Goal: Use online tool/utility: Utilize a website feature to perform a specific function

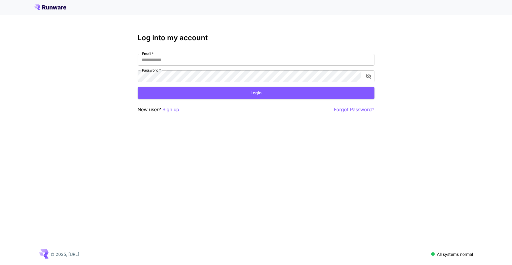
click at [166, 66] on div "Email   * Email   * Password   * Password   *" at bounding box center [256, 68] width 237 height 28
click at [169, 59] on input "Email   *" at bounding box center [256, 60] width 237 height 12
type input "**********"
click button "Login" at bounding box center [256, 93] width 237 height 12
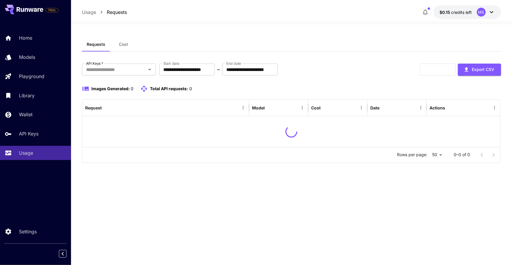
click at [343, 33] on div "**********" at bounding box center [291, 144] width 419 height 241
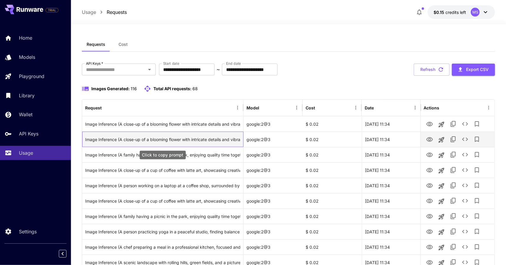
click at [214, 132] on div "Image Inference (A close-up of a blooming flower with intricate details and vib…" at bounding box center [162, 139] width 155 height 15
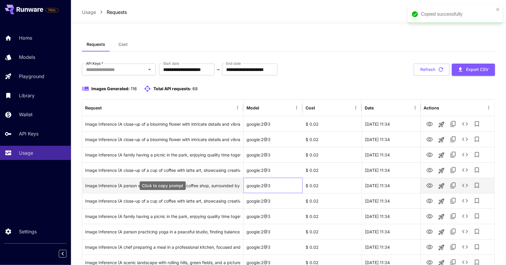
click at [253, 179] on div "google:2@3" at bounding box center [273, 185] width 59 height 15
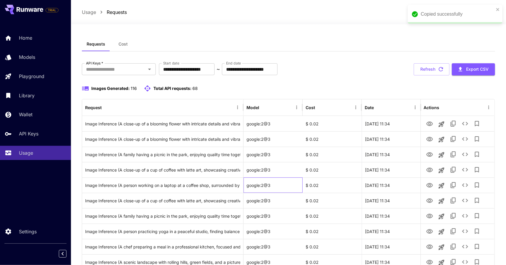
scroll to position [8, 0]
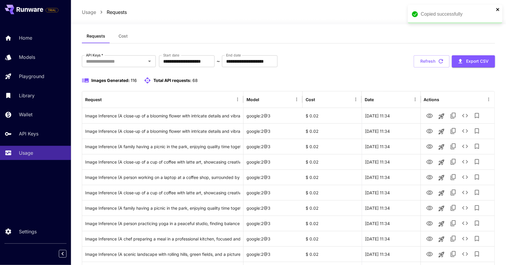
click at [500, 8] on icon "close" at bounding box center [498, 9] width 4 height 5
click at [293, 31] on div "Requests Cost" at bounding box center [288, 36] width 413 height 14
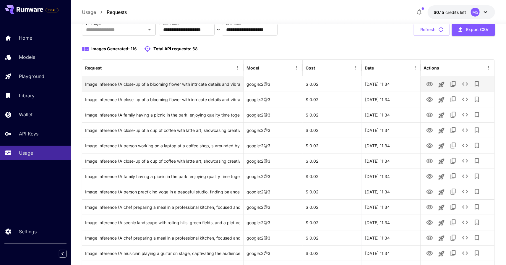
scroll to position [0, 0]
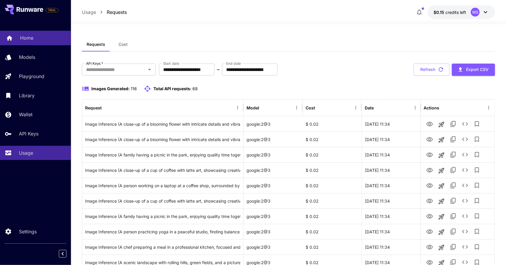
click at [45, 42] on link "Home" at bounding box center [35, 38] width 71 height 14
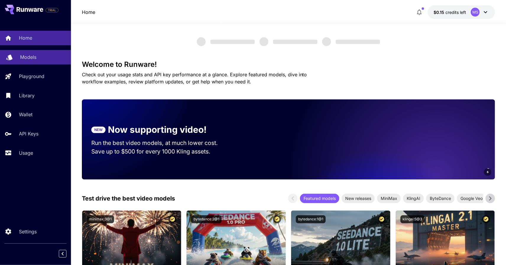
click at [53, 62] on link "Models" at bounding box center [35, 57] width 71 height 14
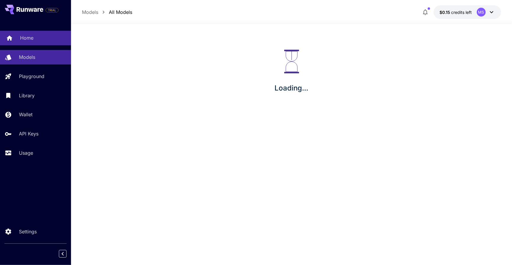
click at [40, 42] on link "Home" at bounding box center [35, 38] width 71 height 14
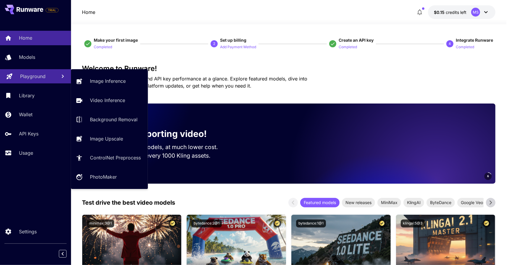
click at [56, 76] on link "Playground" at bounding box center [35, 76] width 71 height 14
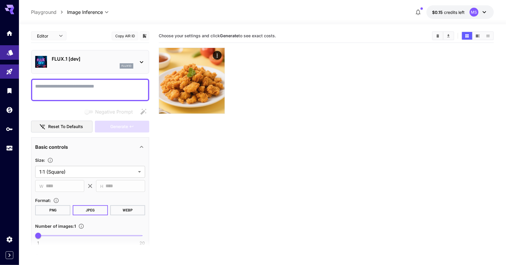
click at [14, 52] on link at bounding box center [9, 52] width 19 height 14
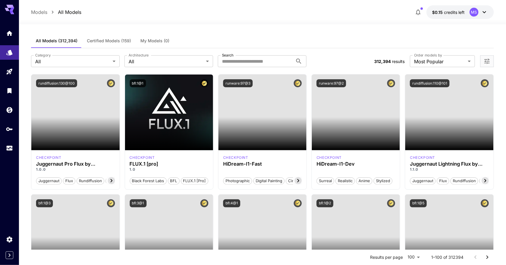
click at [327, 37] on div "All Models (312,394) Certified Models (159) My Models (0)" at bounding box center [262, 41] width 463 height 14
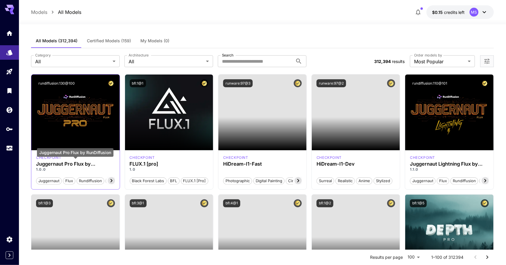
click at [72, 162] on h3 "Juggernaut Pro Flux by RunDiffusion" at bounding box center [75, 164] width 79 height 6
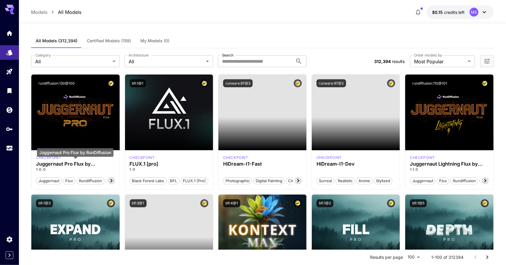
click at [49, 156] on div "Juggernaut Pro Flux by RunDiffusion" at bounding box center [75, 152] width 77 height 9
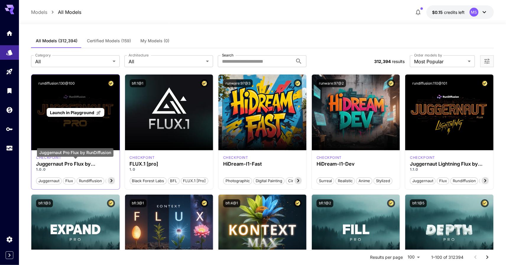
click at [75, 92] on div "Launch in Playground" at bounding box center [75, 113] width 88 height 76
click at [67, 101] on div "Launch in Playground" at bounding box center [75, 113] width 88 height 76
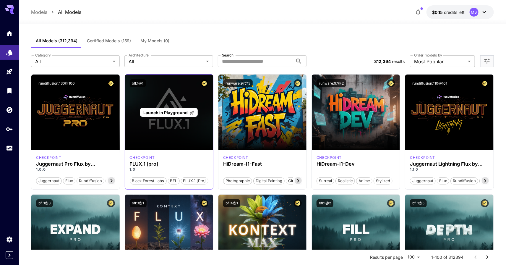
click at [203, 106] on div "Launch in Playground" at bounding box center [169, 113] width 88 height 76
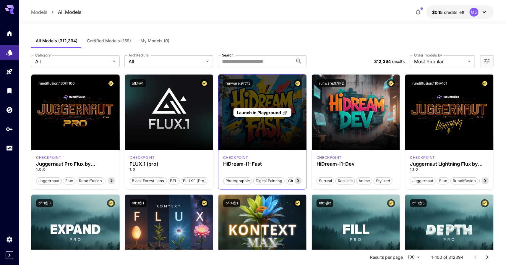
click at [305, 107] on div "Launch in Playground" at bounding box center [263, 113] width 88 height 76
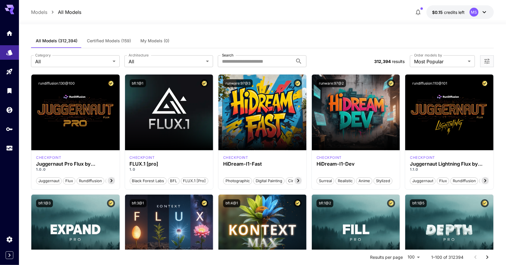
click at [8, 34] on icon "Home" at bounding box center [10, 31] width 6 height 5
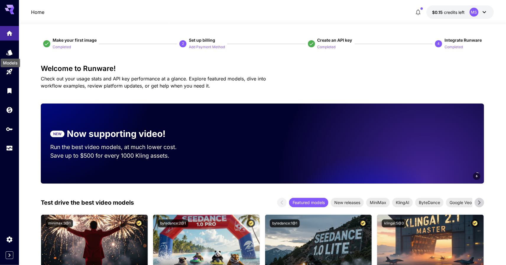
click at [12, 55] on div "Models" at bounding box center [10, 60] width 21 height 13
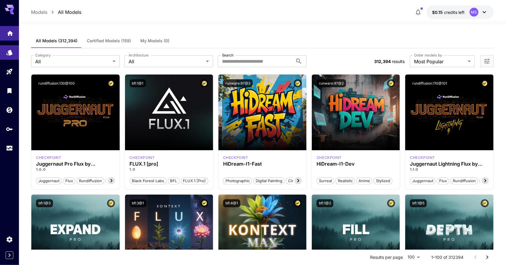
click at [9, 33] on icon "Home" at bounding box center [10, 31] width 7 height 7
